Goal: Use online tool/utility: Use online tool/utility

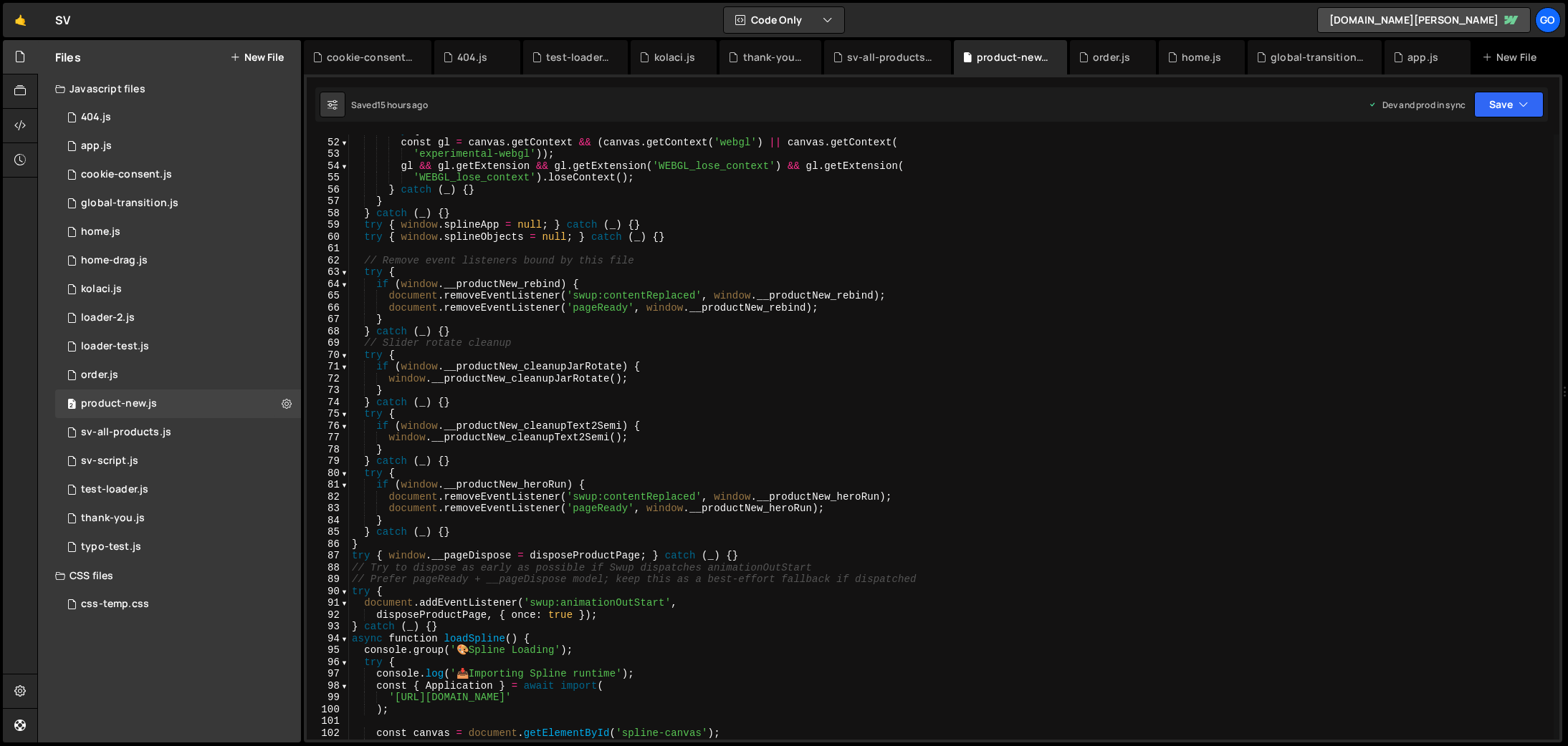
scroll to position [601, 0]
click at [731, 256] on div "try { const gl = canvas . getContext && ( canvas . getContext ( 'webgl' ) || ca…" at bounding box center [951, 439] width 1205 height 629
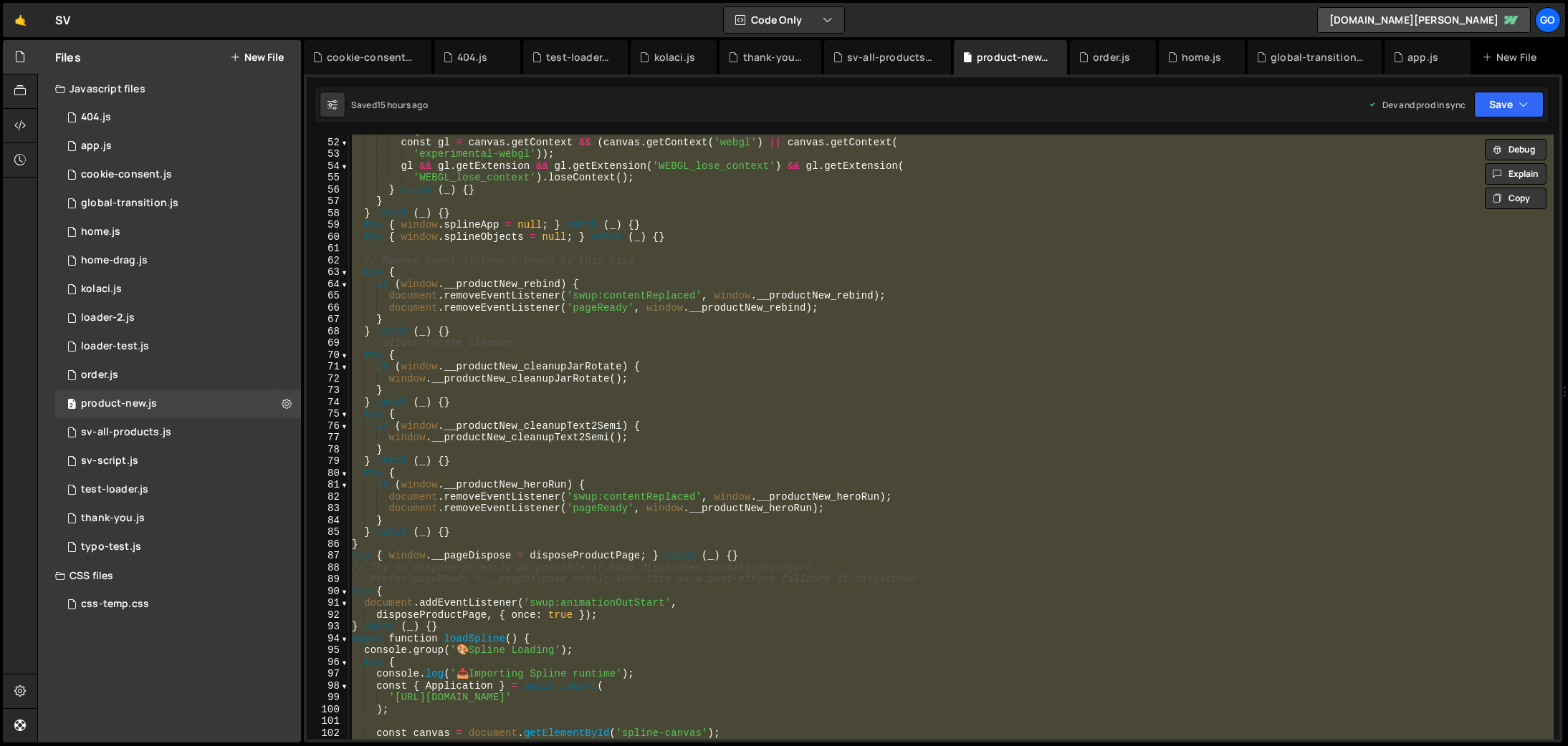
click at [594, 351] on div "try { const gl = canvas . getContext && ( canvas . getContext ( 'webgl' ) || ca…" at bounding box center [951, 438] width 1205 height 605
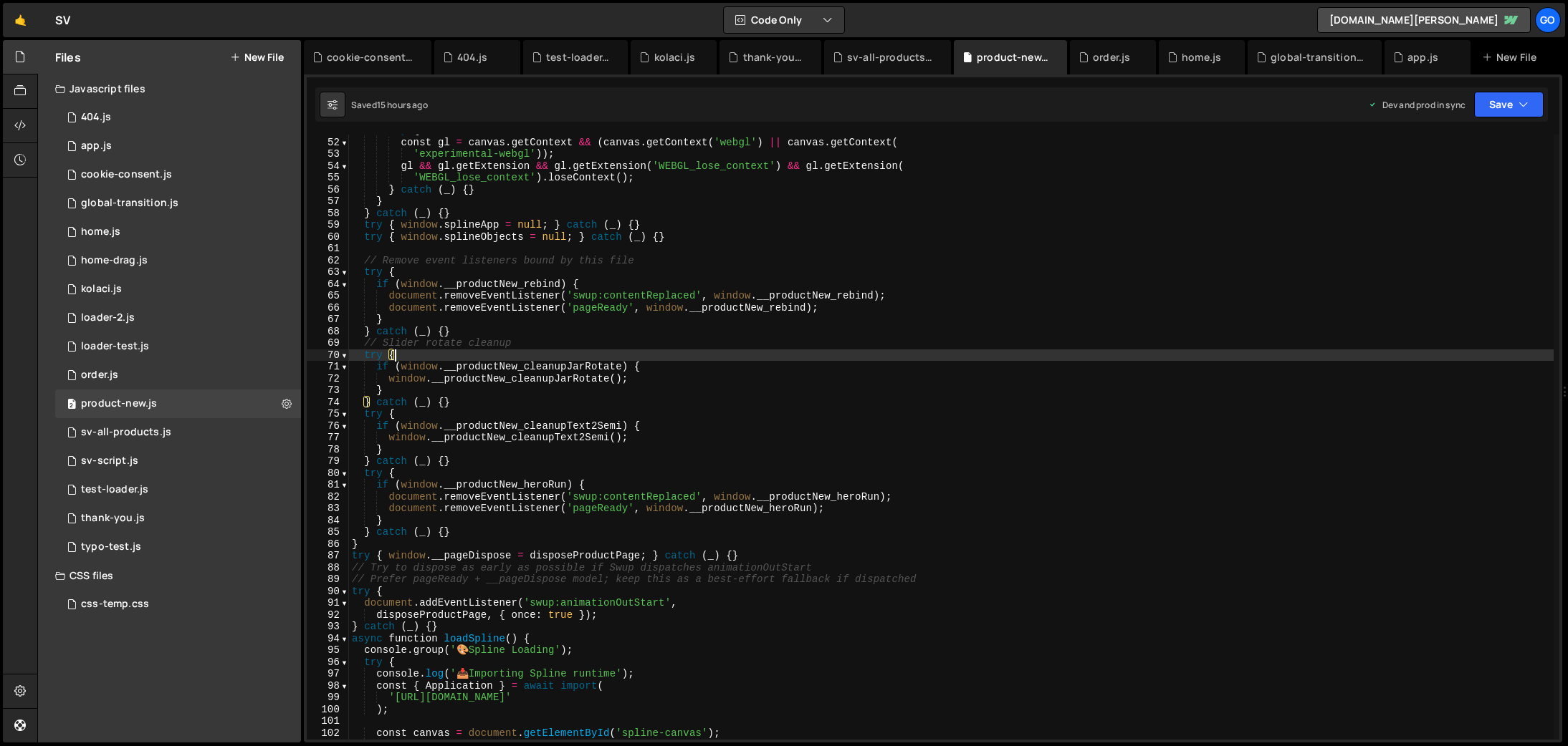
type textarea "console.log('📄 Product-4.js loaded and ready');"
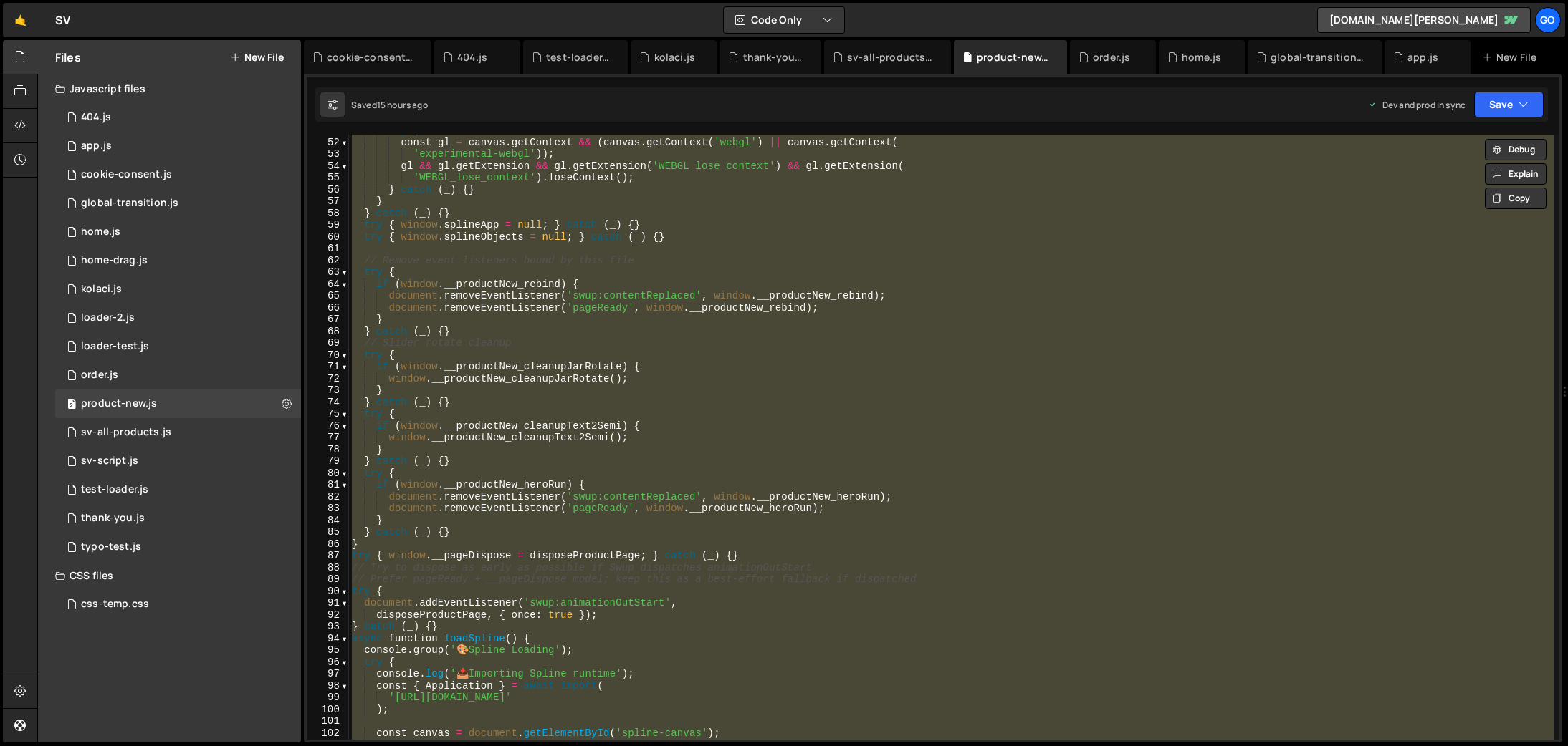
paste textarea
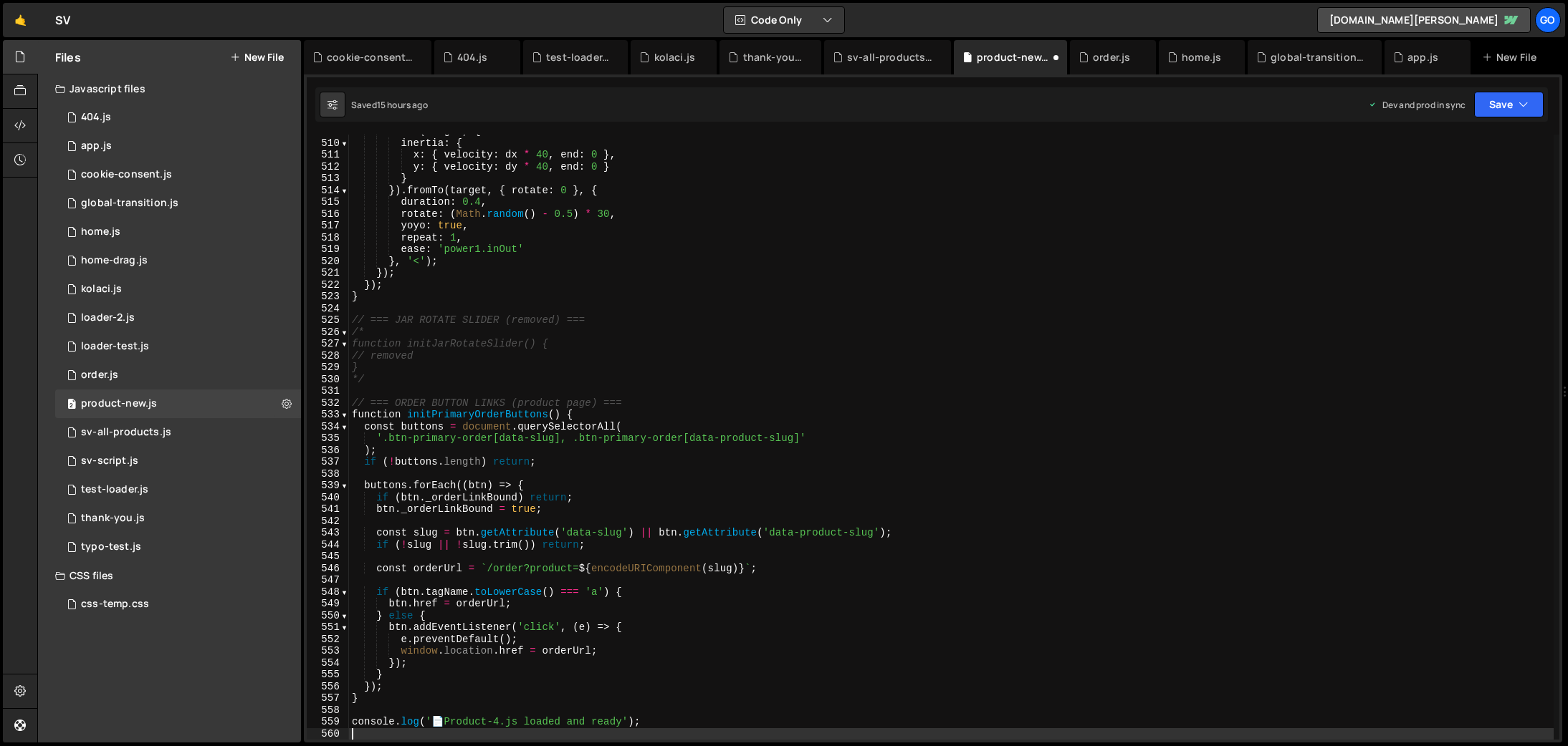
scroll to position [6014, 0]
click at [705, 330] on div "tl . to ( target , { inertia : { x : { velocity : dx * 40 , end : 0 } , y : { v…" at bounding box center [951, 440] width 1205 height 629
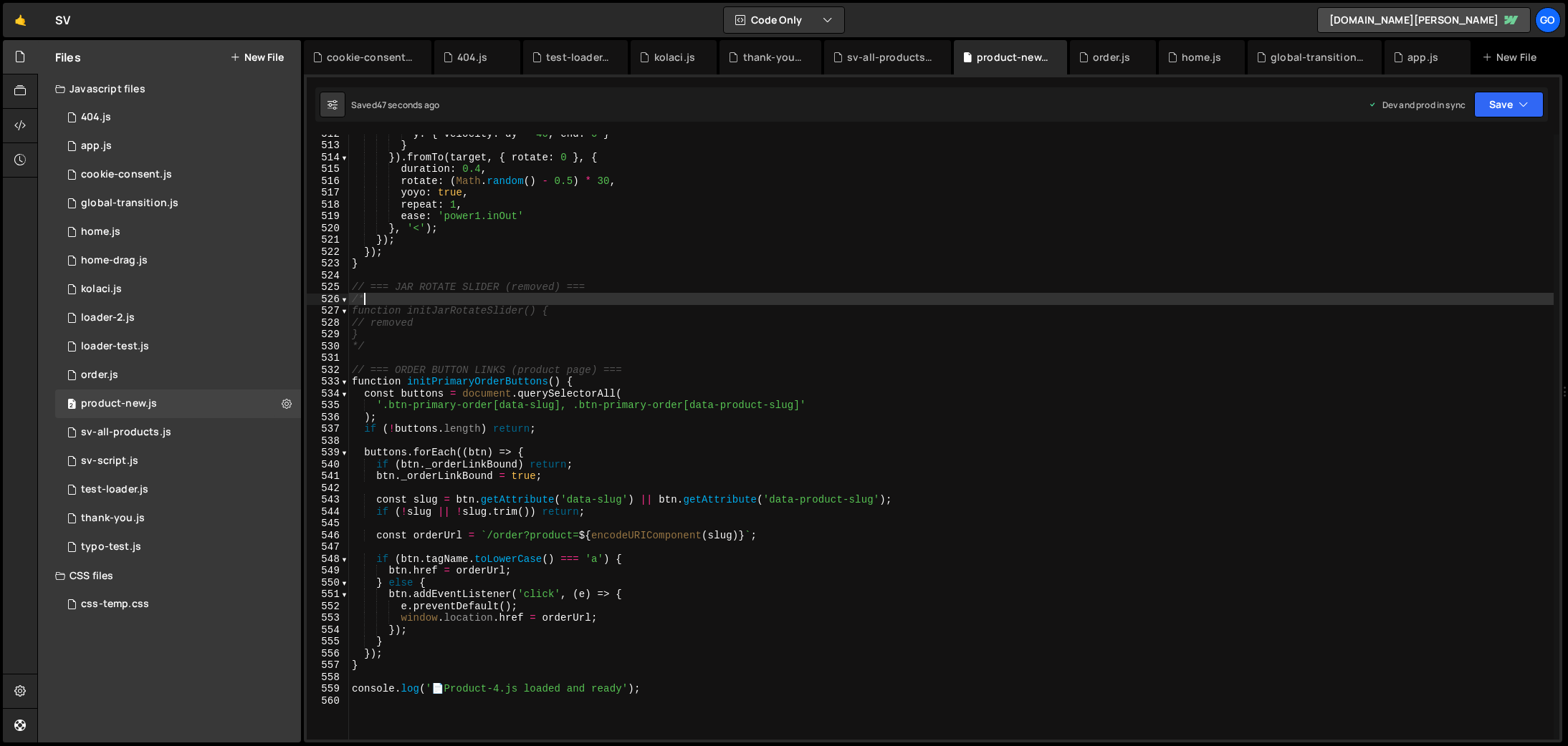
scroll to position [6050, 0]
click at [562, 285] on div "y : { velocity : dy * 40 , end : 0 } } }) . fromTo ( target , { rotate : 0 } , …" at bounding box center [951, 439] width 1205 height 629
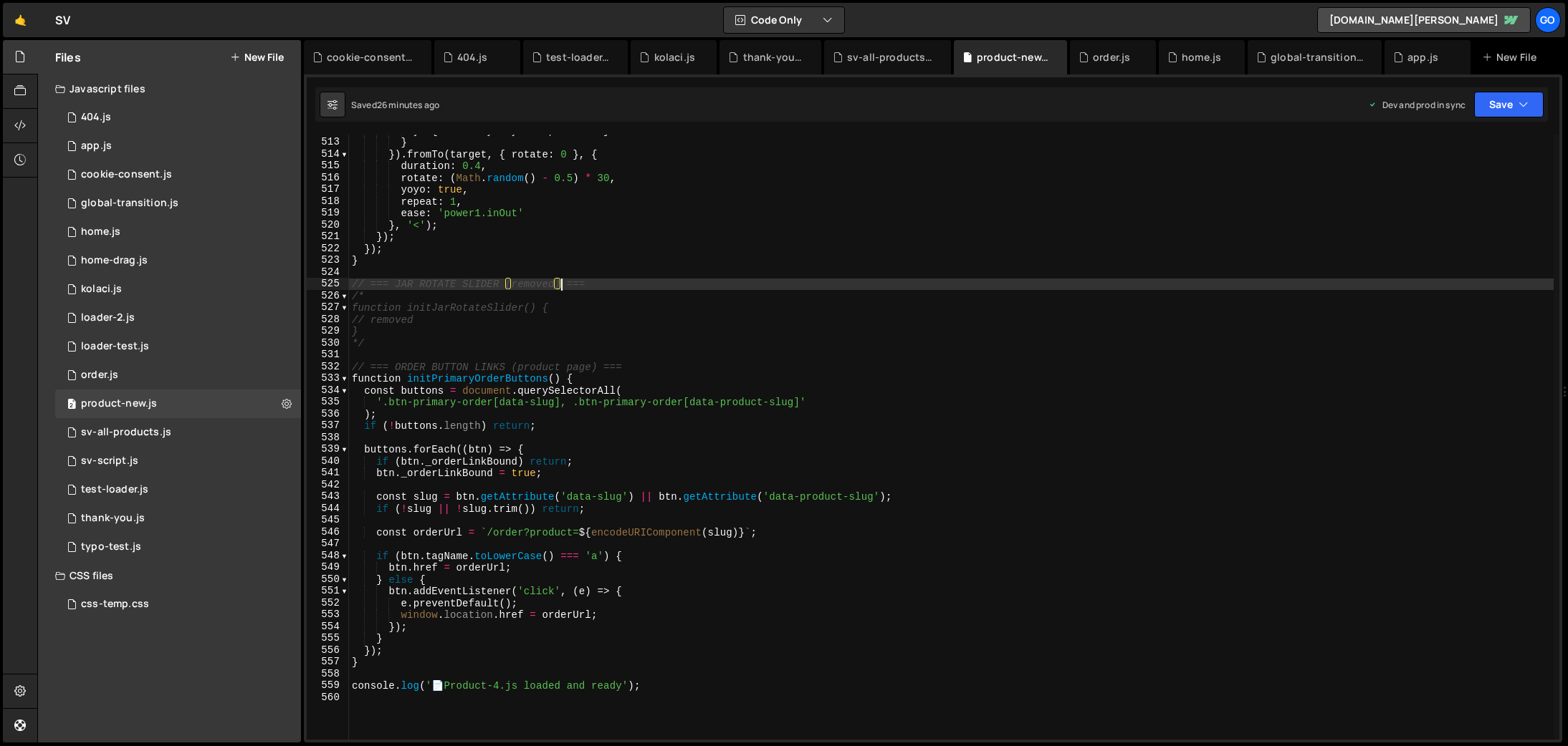
type textarea "console.log('📄 Product-4.js loaded and ready');"
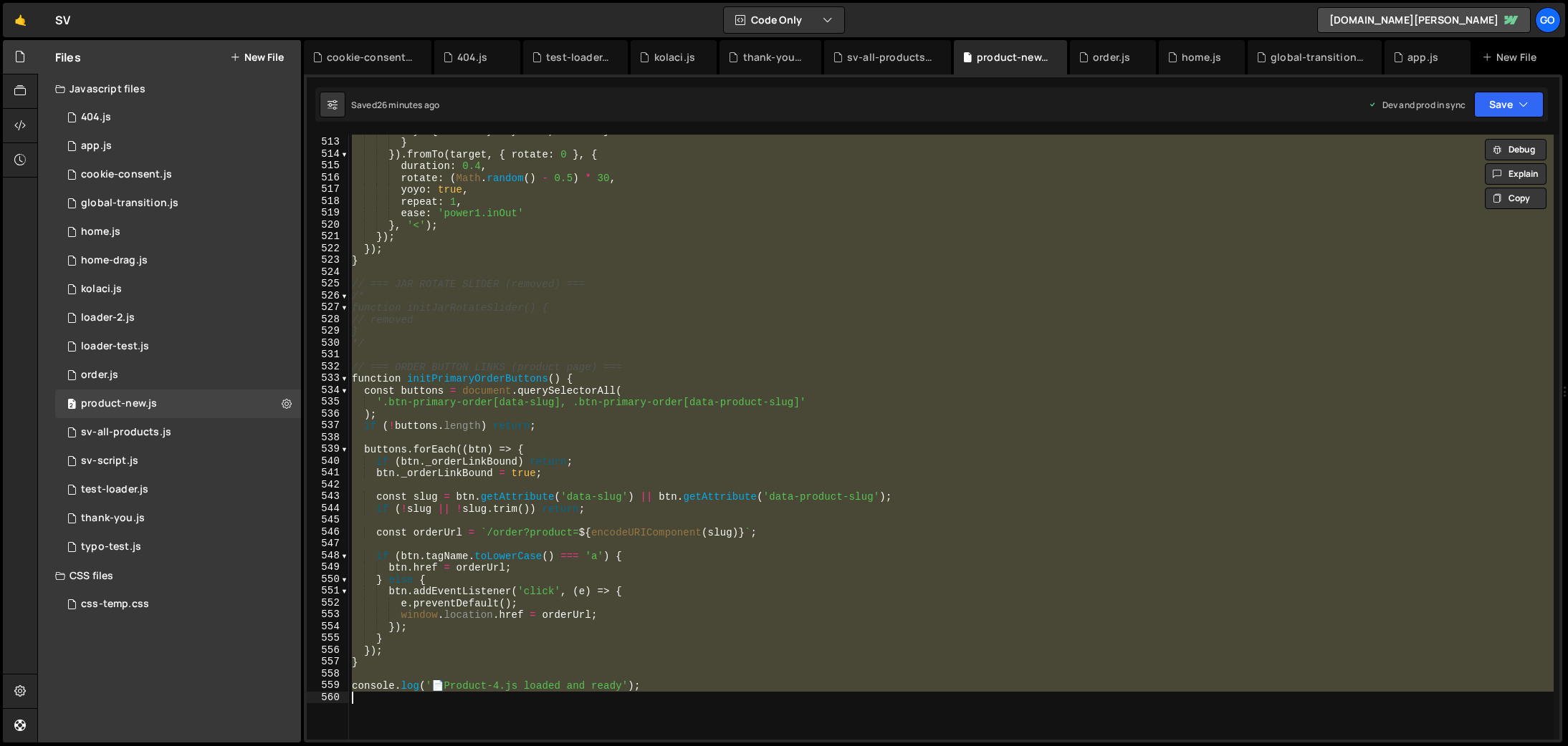
paste textarea
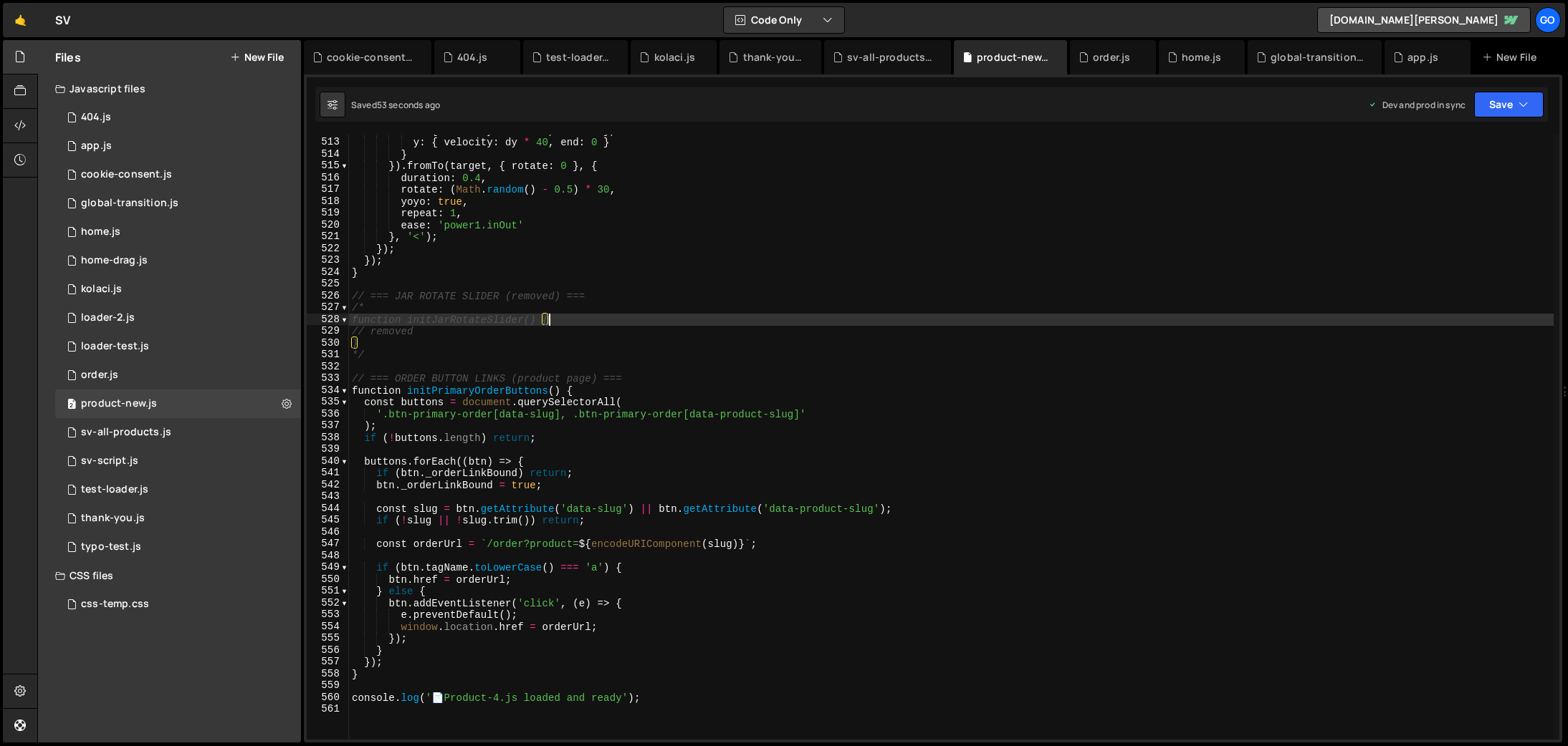
click at [715, 314] on div "x : { velocity : dx * 40 , end : 0 } , y : { velocity : dy * 40 , end : 0 } } }…" at bounding box center [951, 439] width 1205 height 629
type textarea "console.log('📄 Product-4.js loaded and ready');"
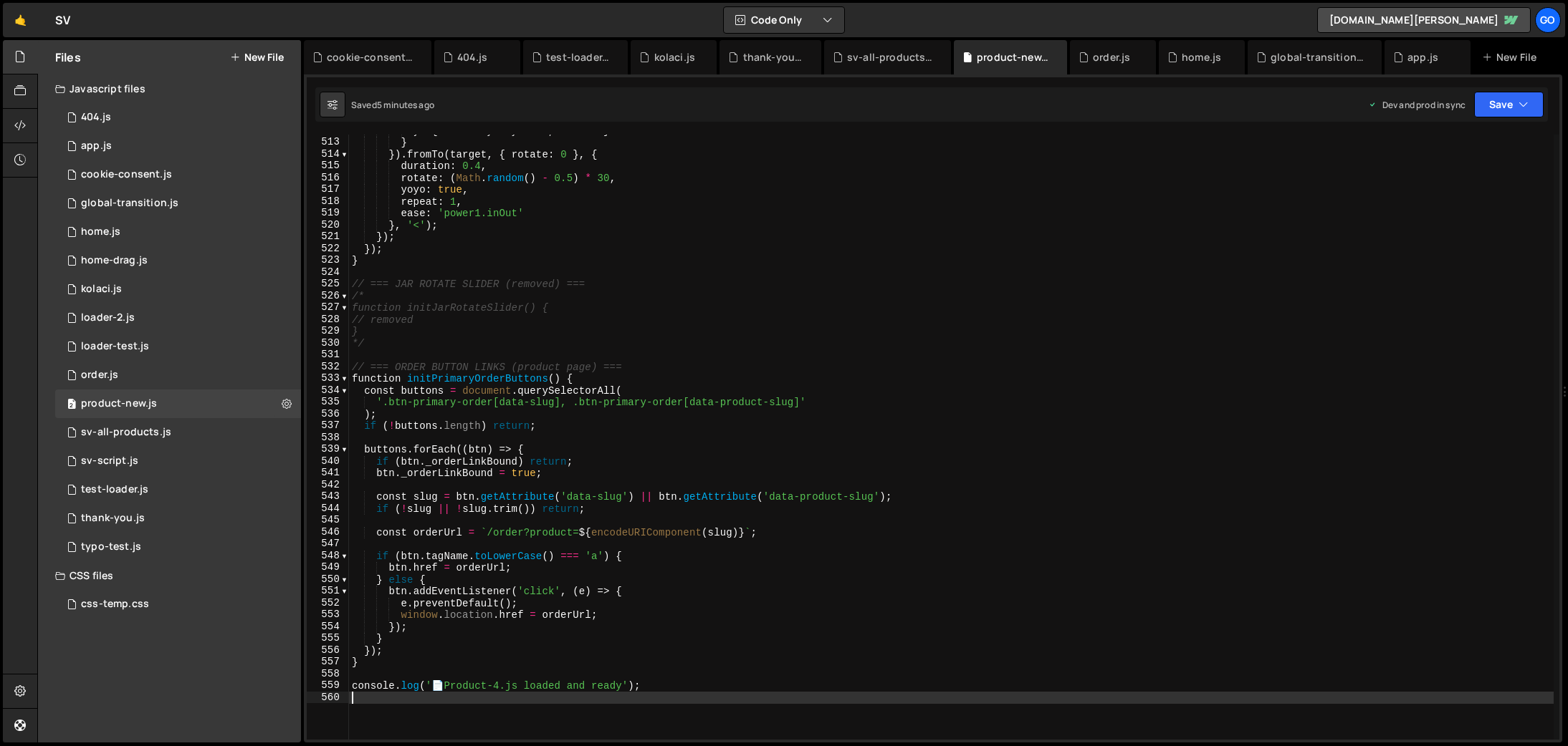
click at [608, 336] on div "y : { velocity : dy * 40 , end : 0 } } }) . fromTo ( target , { rotate : 0 } , …" at bounding box center [951, 439] width 1205 height 629
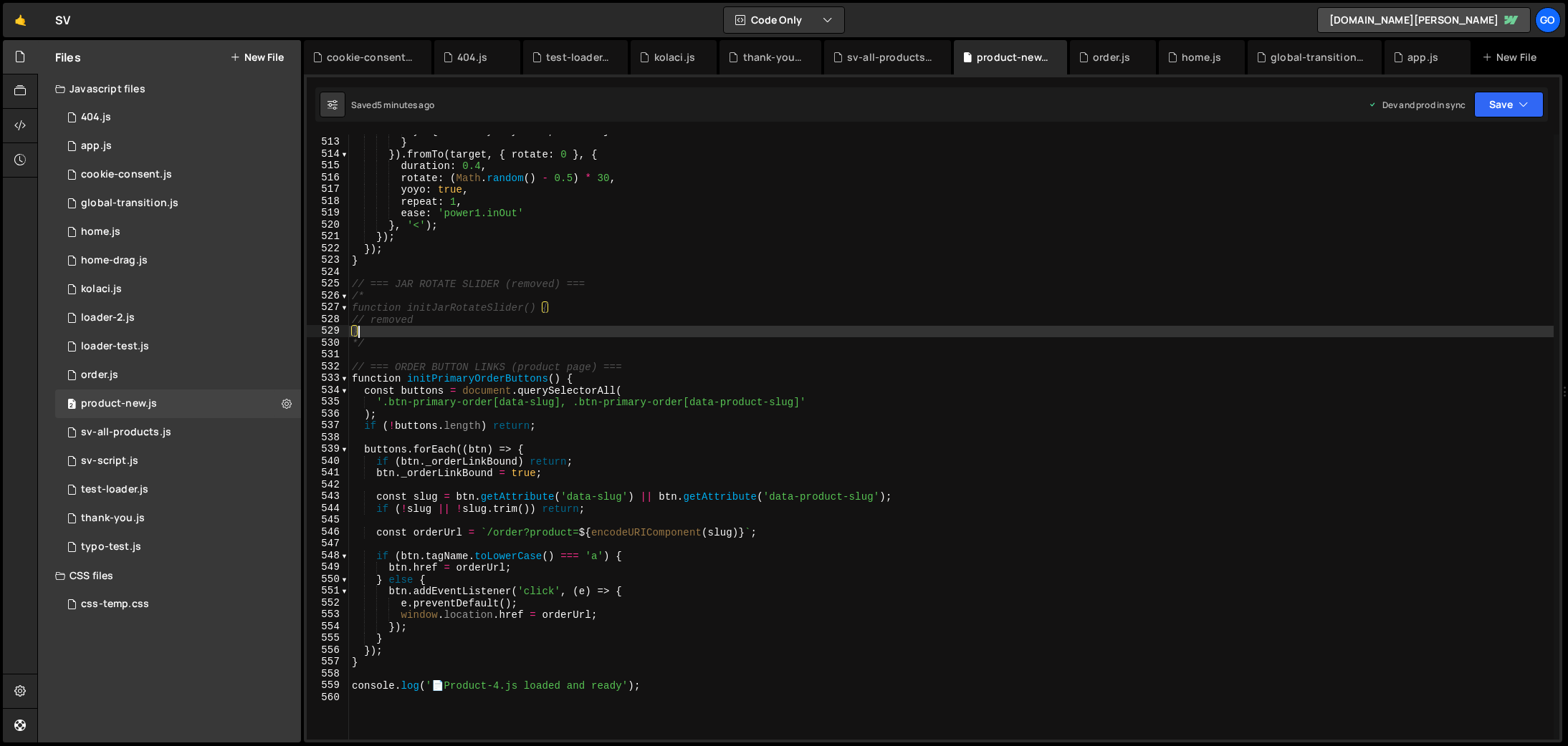
type textarea "console.log('📄 Product-4.js loaded and ready');"
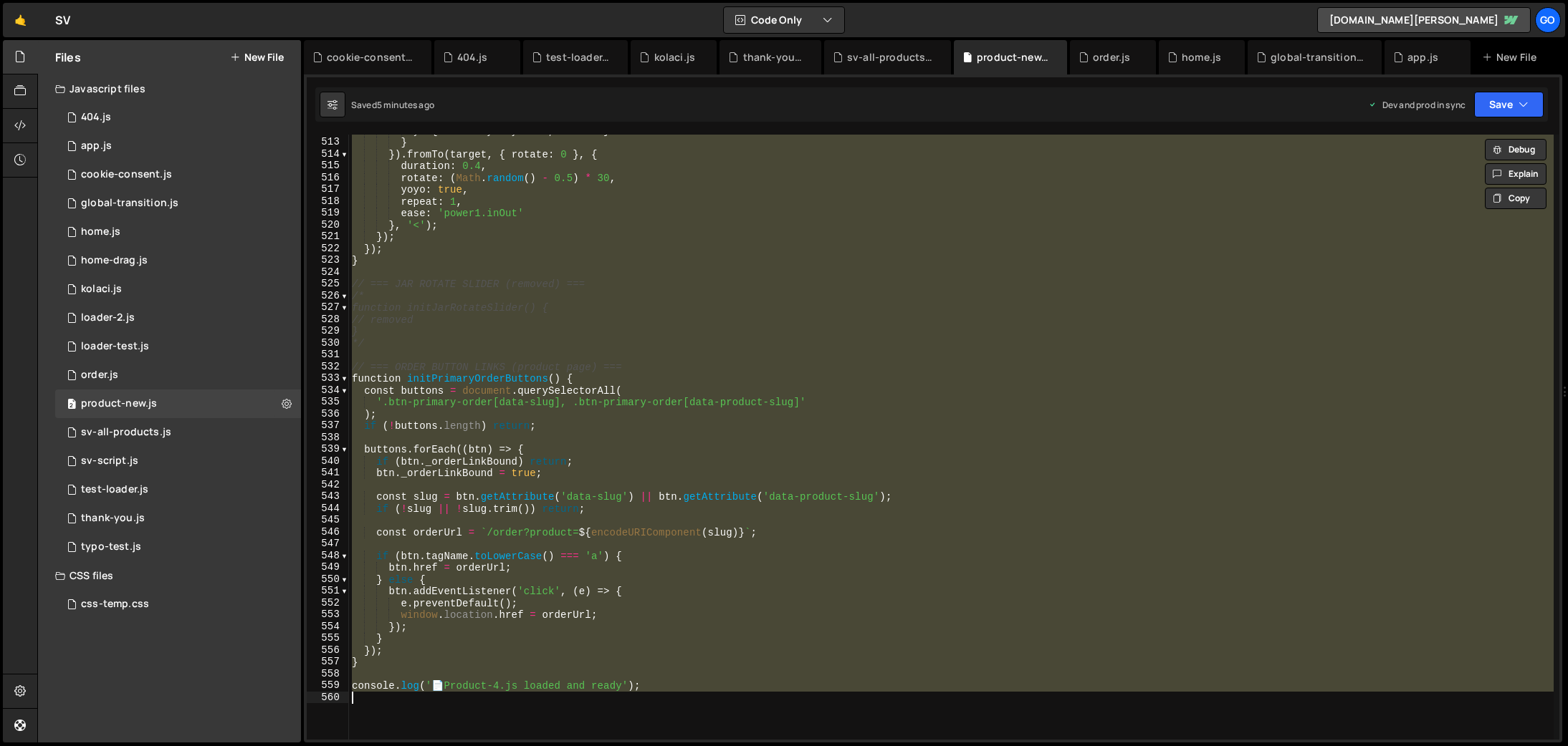
paste textarea
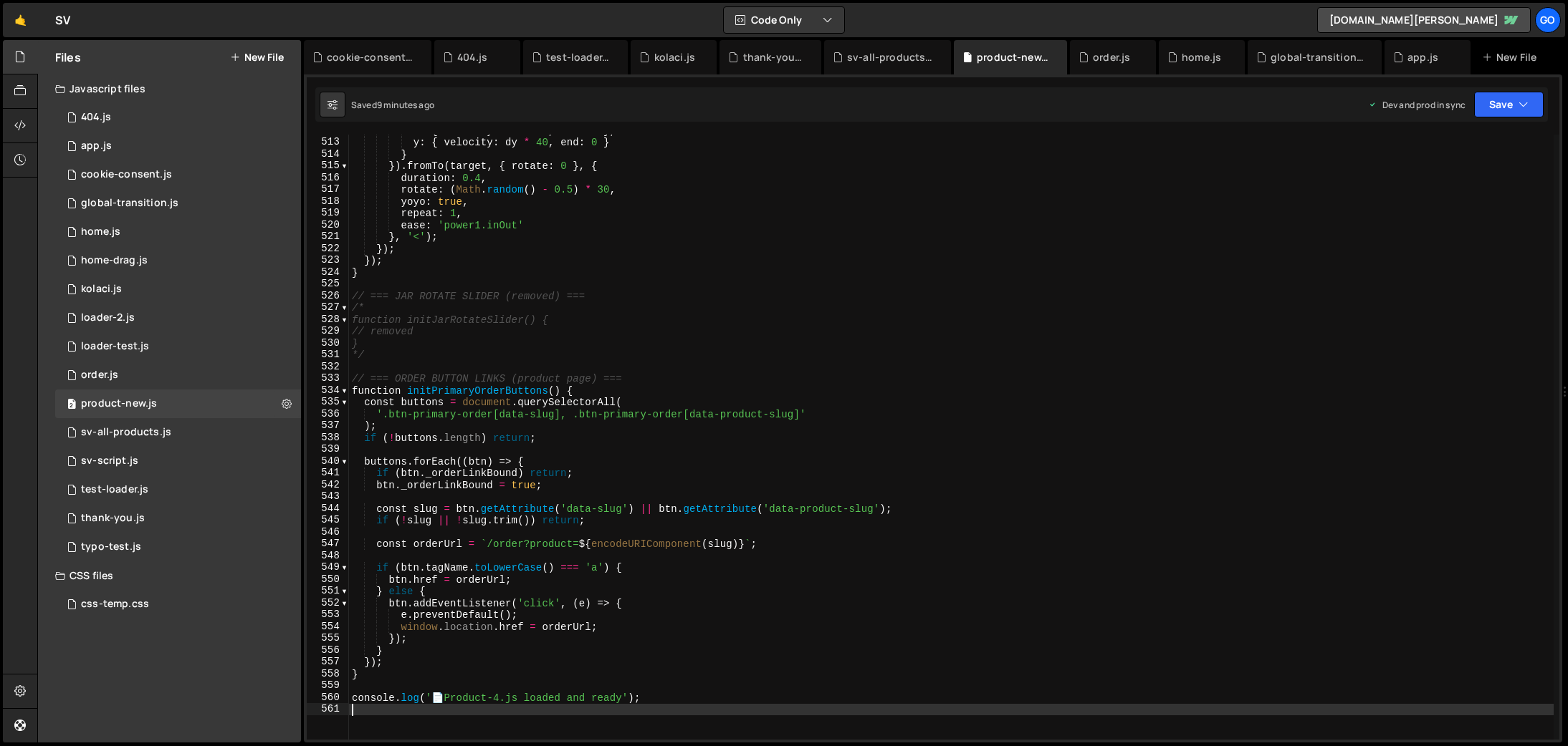
click at [759, 417] on div "x : { velocity : dx * 40 , end : 0 } , y : { velocity : dy * 40 , end : 0 } } }…" at bounding box center [951, 439] width 1205 height 629
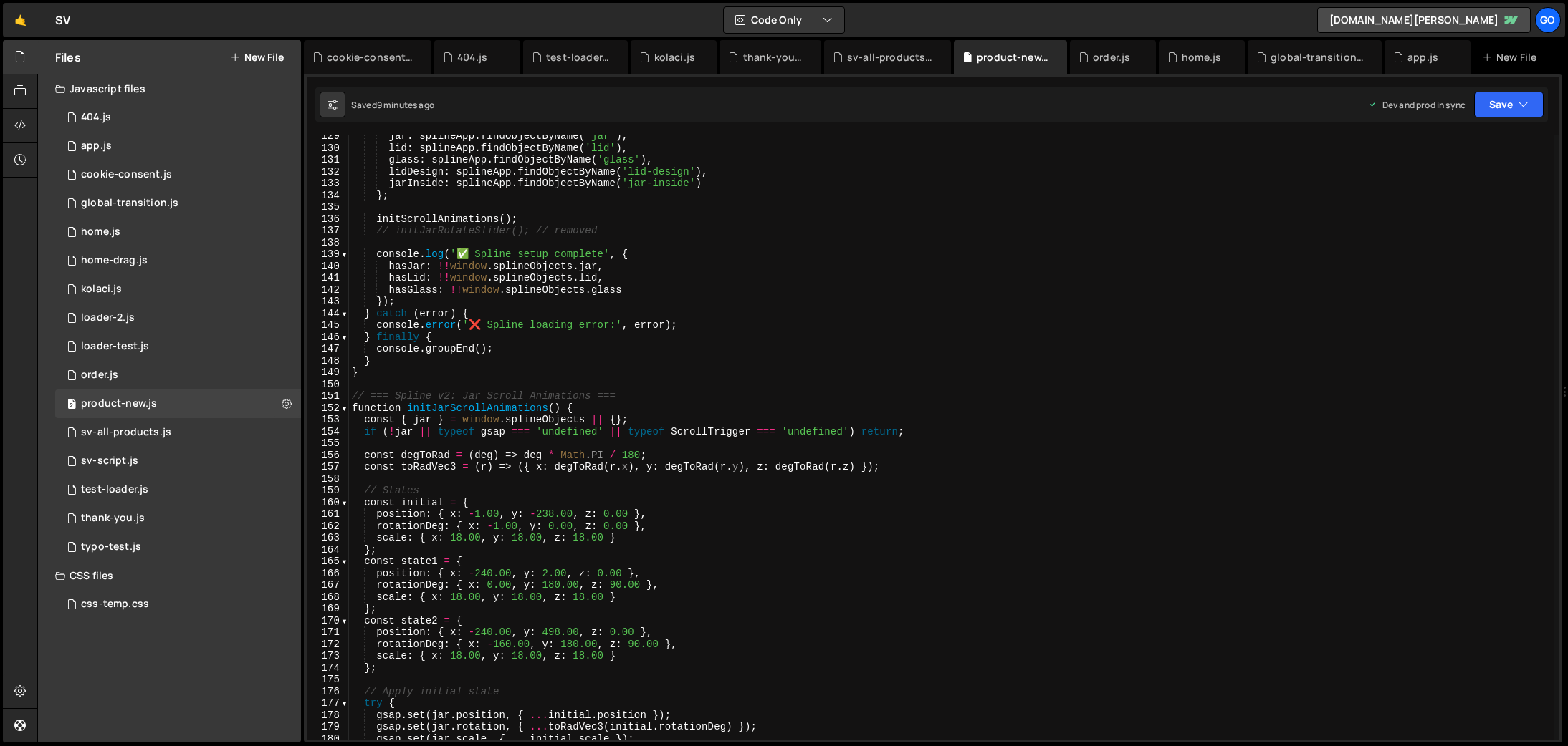
scroll to position [1571, 0]
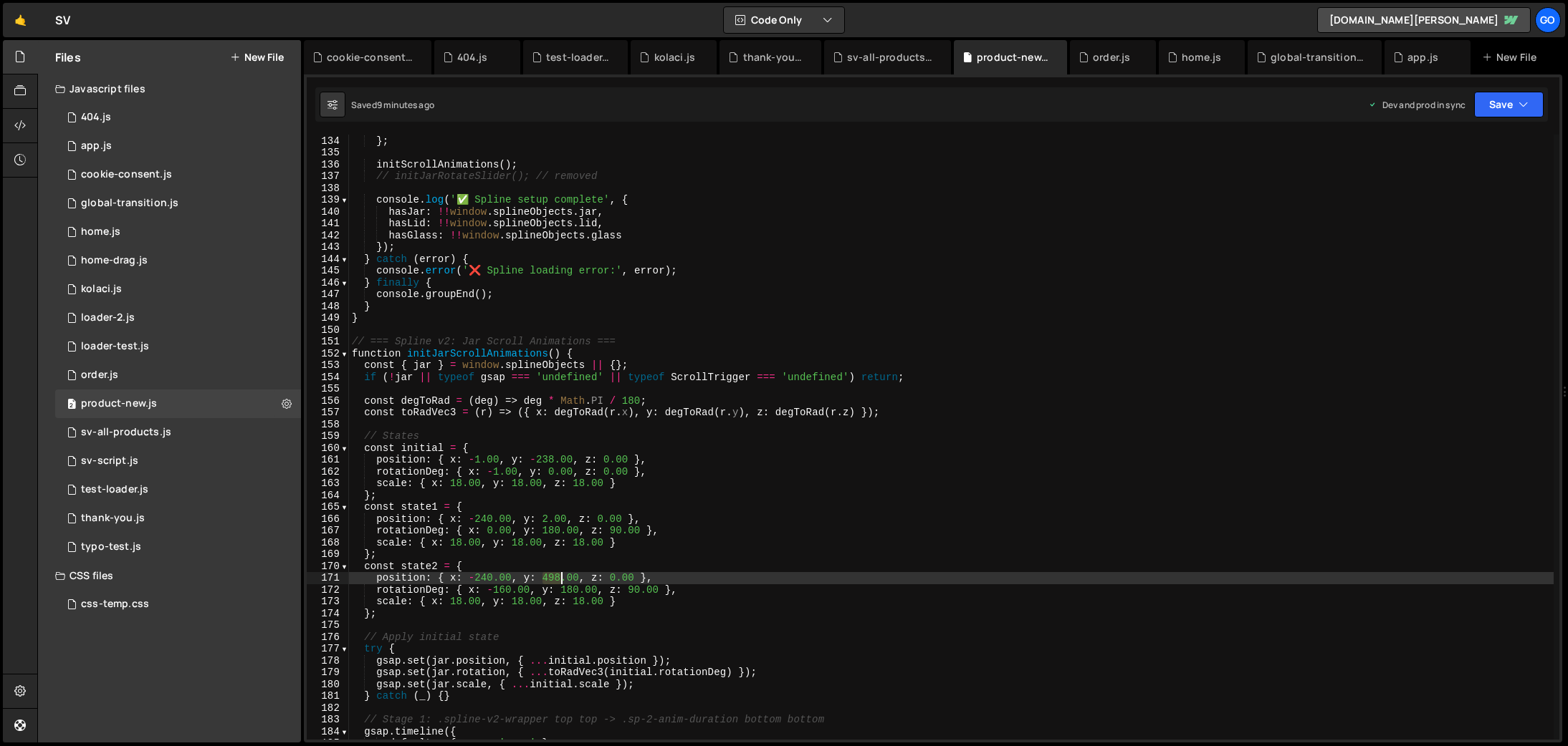
drag, startPoint x: 541, startPoint y: 576, endPoint x: 560, endPoint y: 575, distance: 19.0
click at [560, 575] on div "jarInside : splineApp . findObjectByName ( 'jar-inside' ) } ; initScrollAnimati…" at bounding box center [951, 438] width 1205 height 629
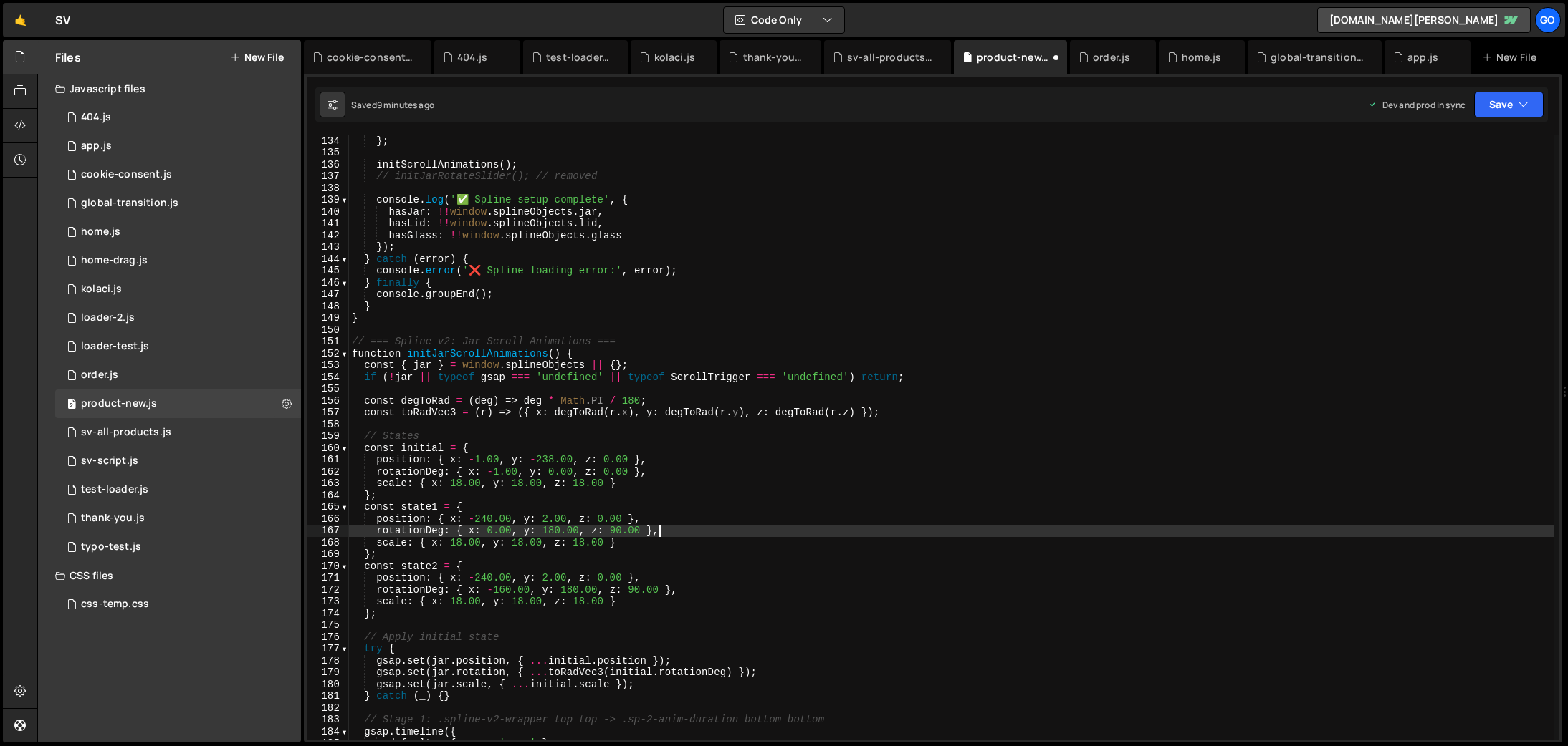
click at [701, 528] on div "jarInside : splineApp . findObjectByName ( 'jar-inside' ) } ; initScrollAnimati…" at bounding box center [951, 438] width 1205 height 629
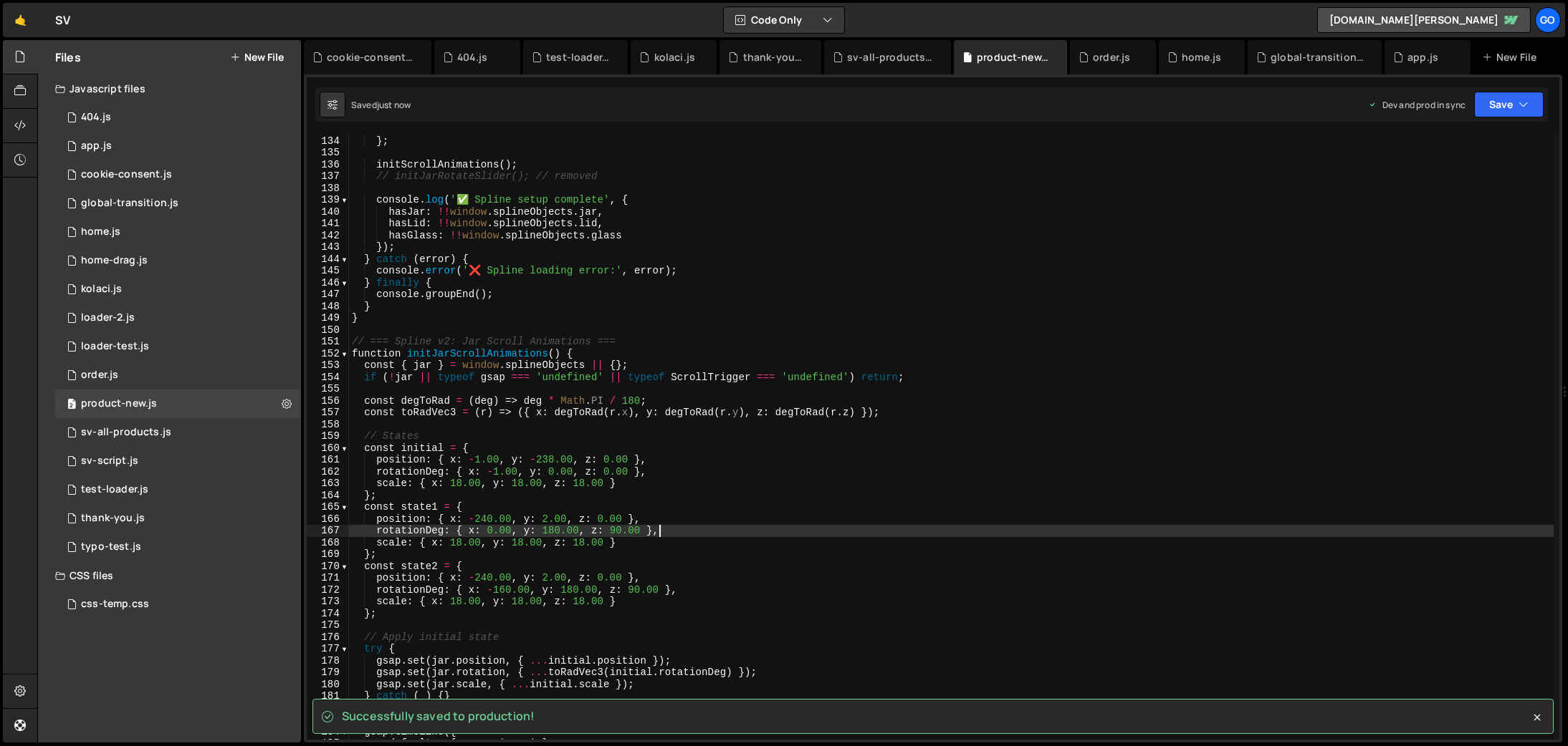
type textarea "rotationDeg: { x: 0.00, y: 180.00, z: 90.00 },"
